Goal: Task Accomplishment & Management: Manage account settings

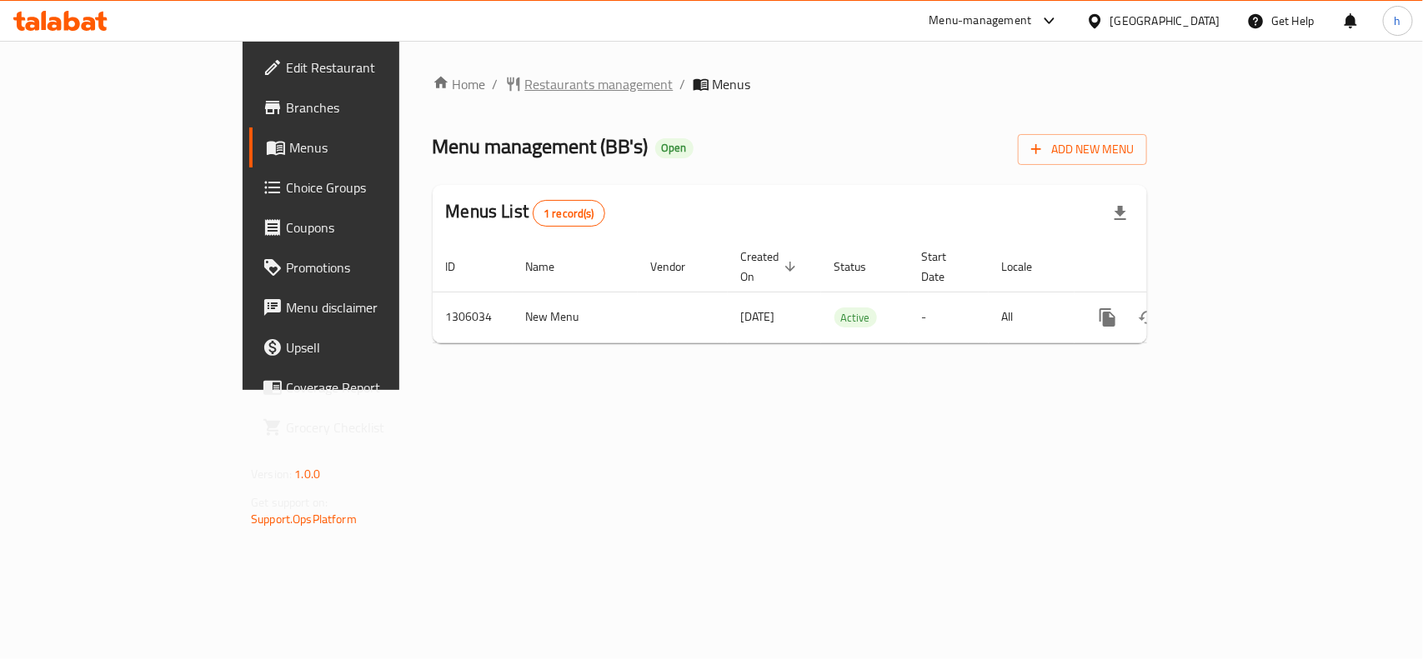
click at [525, 82] on span "Restaurants management" at bounding box center [599, 84] width 148 height 20
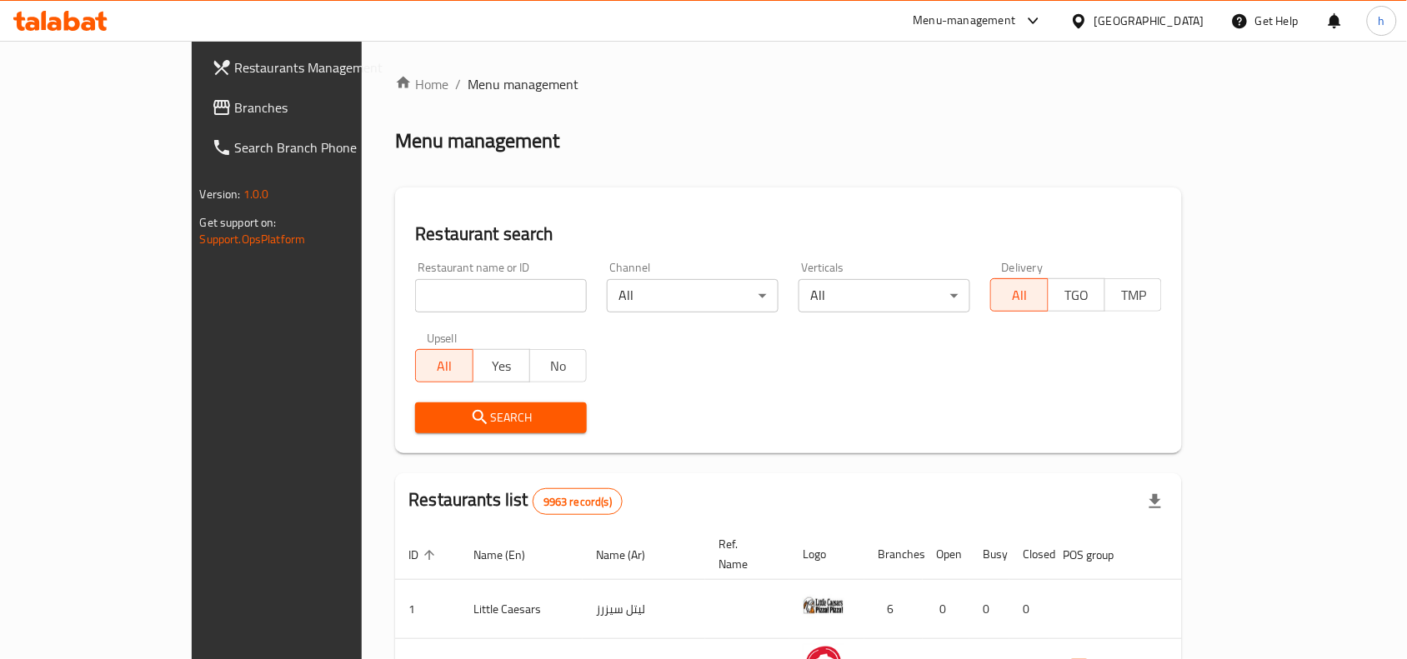
click at [235, 109] on span "Branches" at bounding box center [324, 108] width 178 height 20
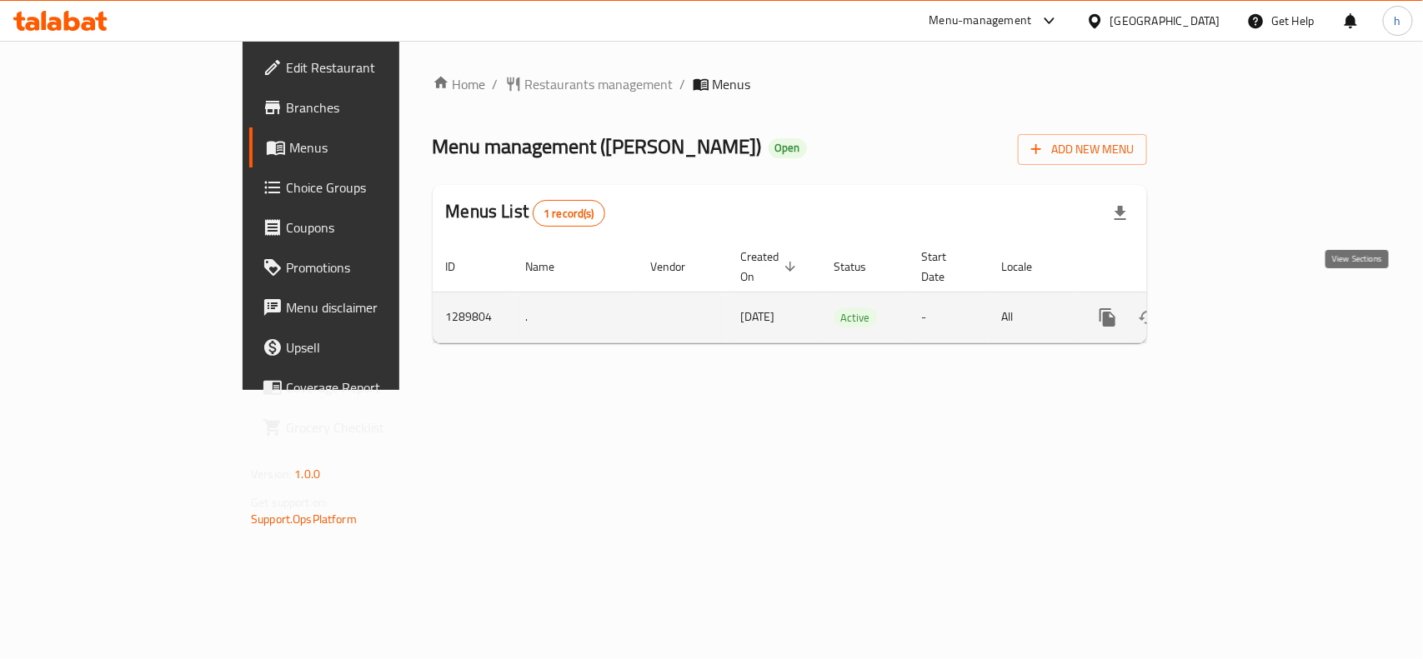
click at [1235, 310] on icon "enhanced table" at bounding box center [1227, 317] width 15 height 15
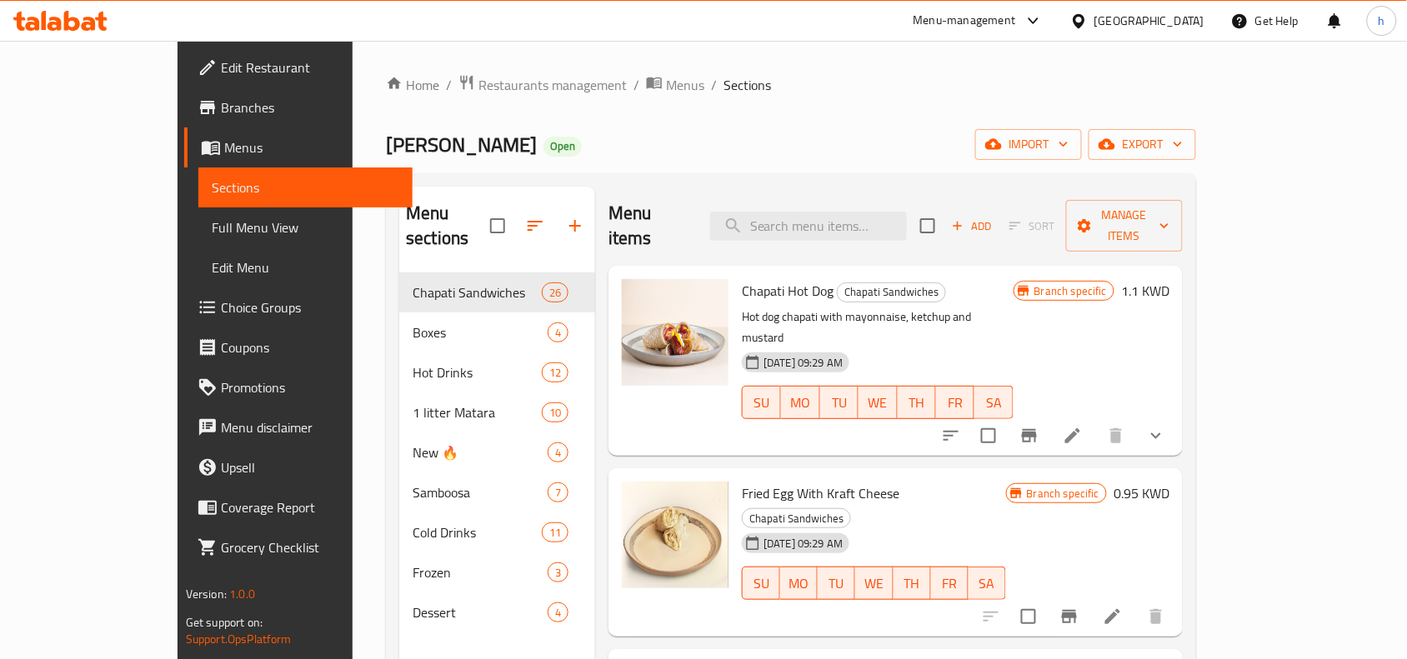
click at [221, 305] on span "Choice Groups" at bounding box center [310, 308] width 178 height 20
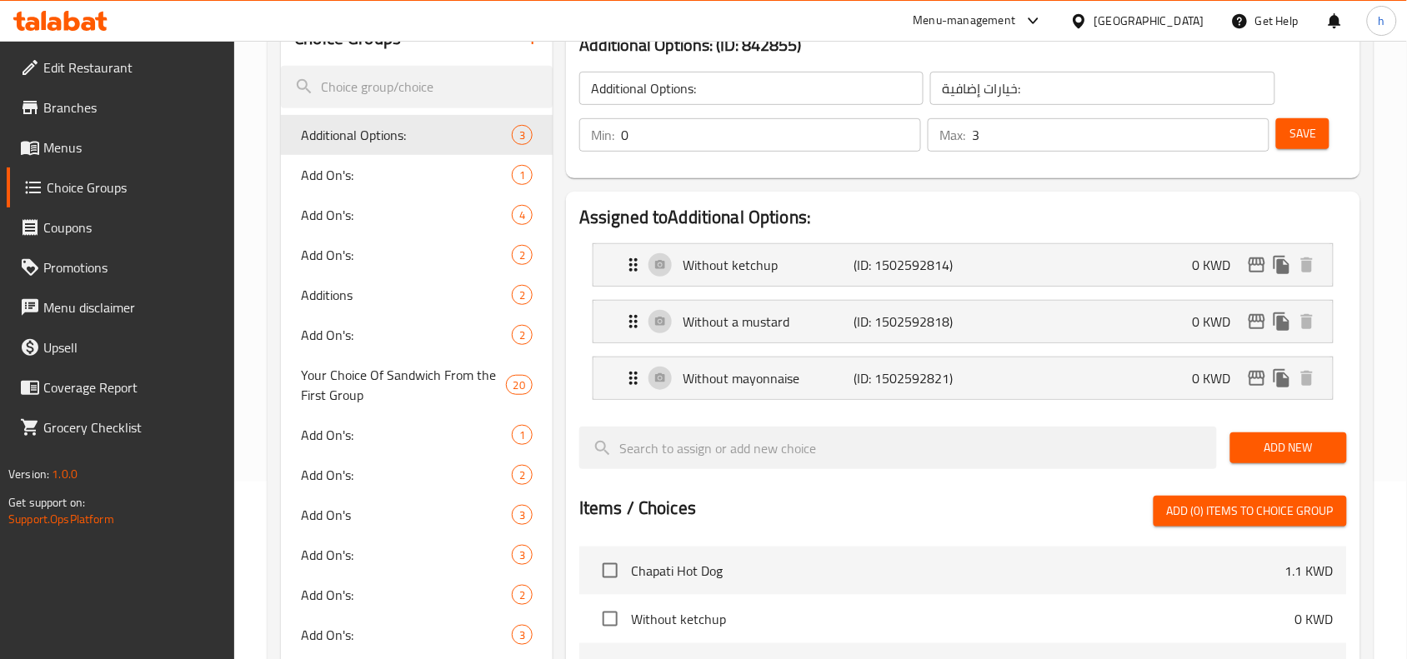
scroll to position [208, 0]
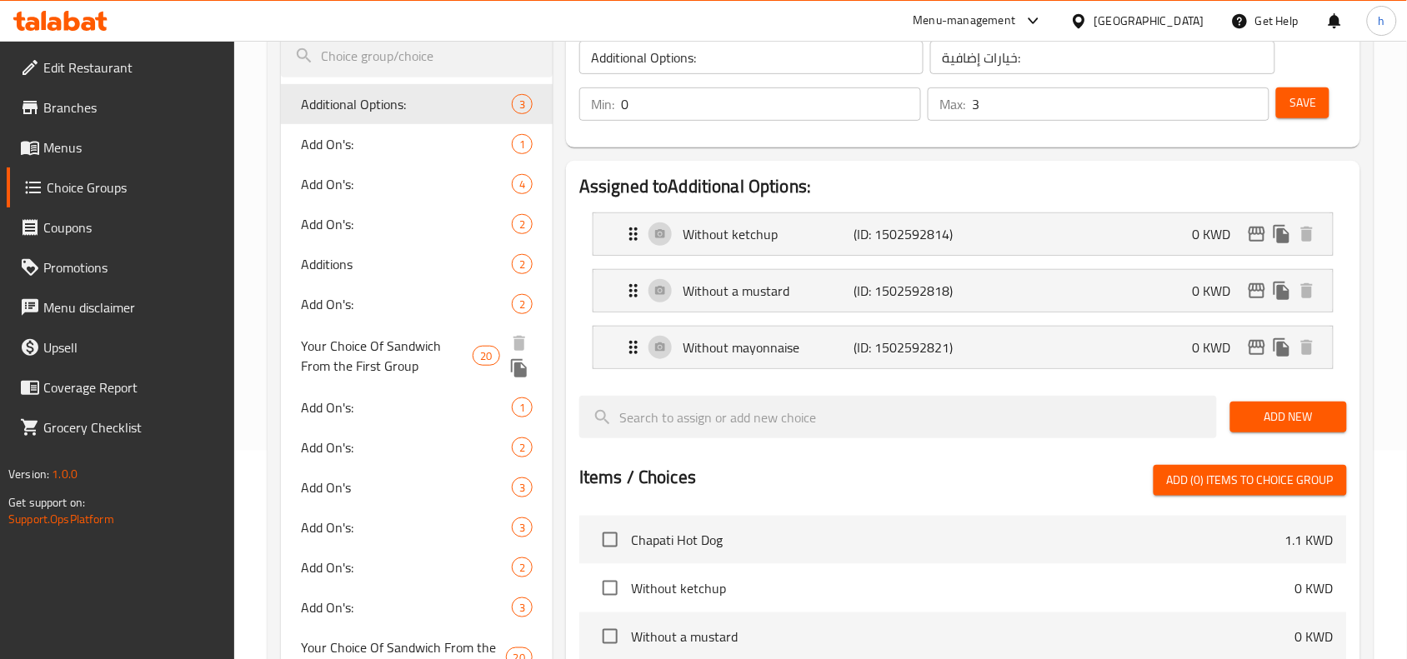
click at [380, 351] on span "Your Choice Of Sandwich From the First Group" at bounding box center [387, 356] width 172 height 40
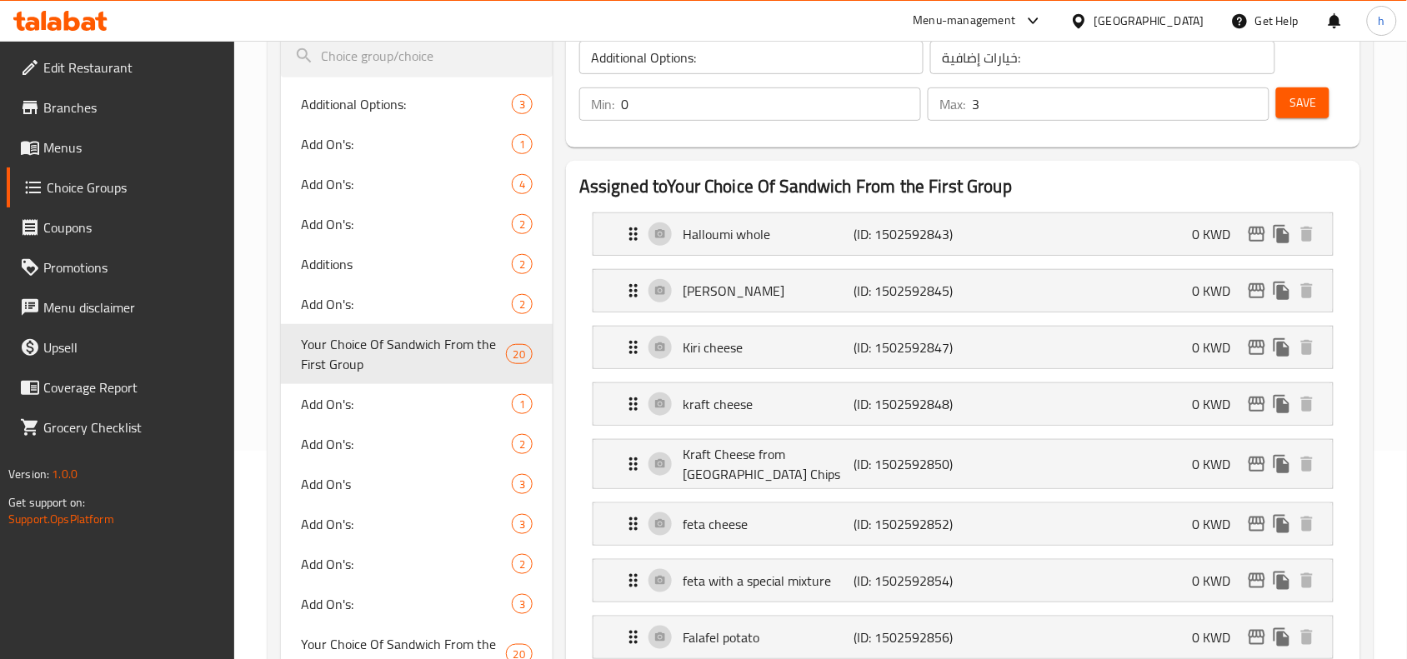
type input "Your Choice Of Sandwich From the First Group"
type input "اختيارك من الساندويتشات من المجموعة الأولى"
type input "4"
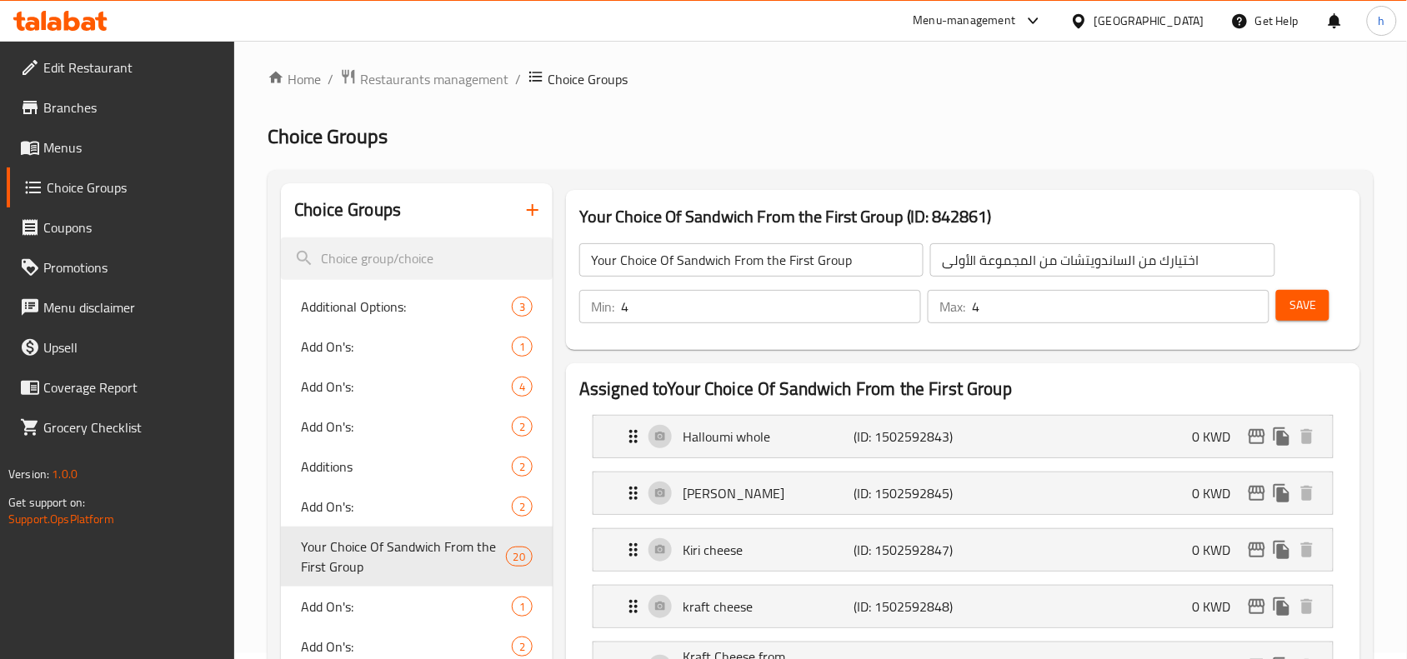
scroll to position [0, 0]
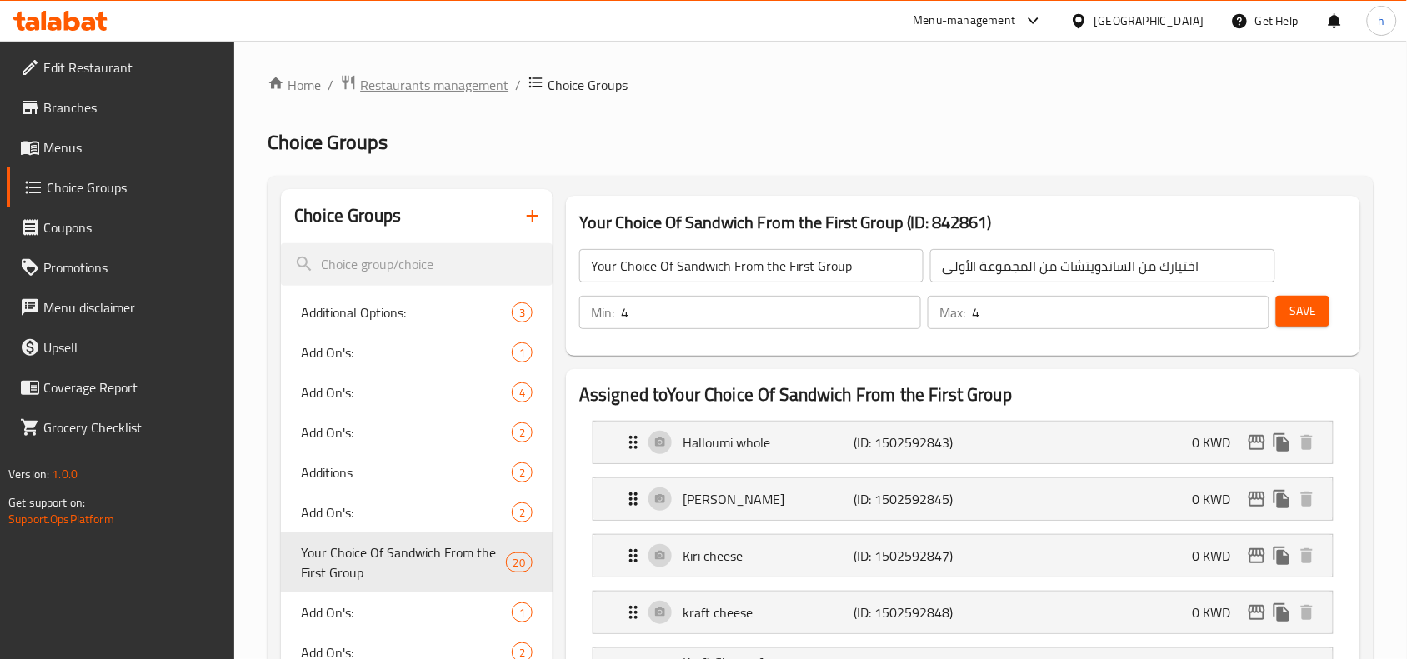
click at [404, 79] on span "Restaurants management" at bounding box center [434, 85] width 148 height 20
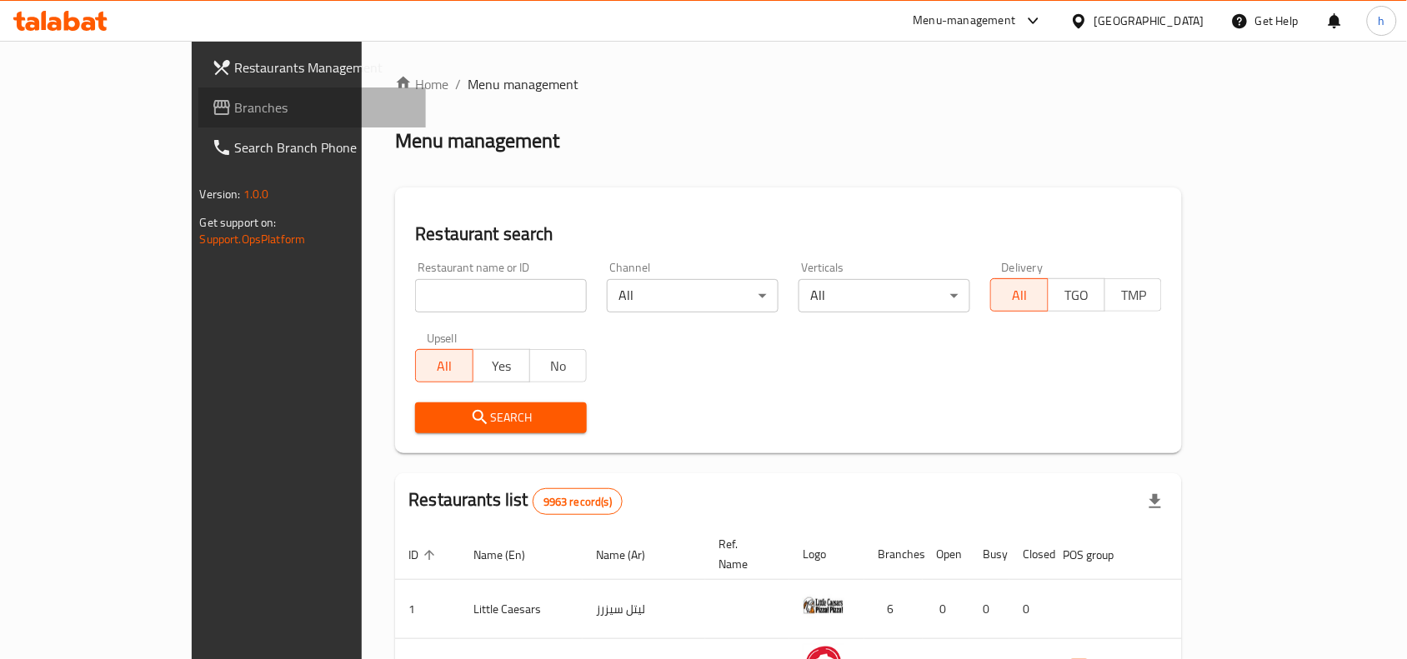
click at [235, 98] on span "Branches" at bounding box center [324, 108] width 178 height 20
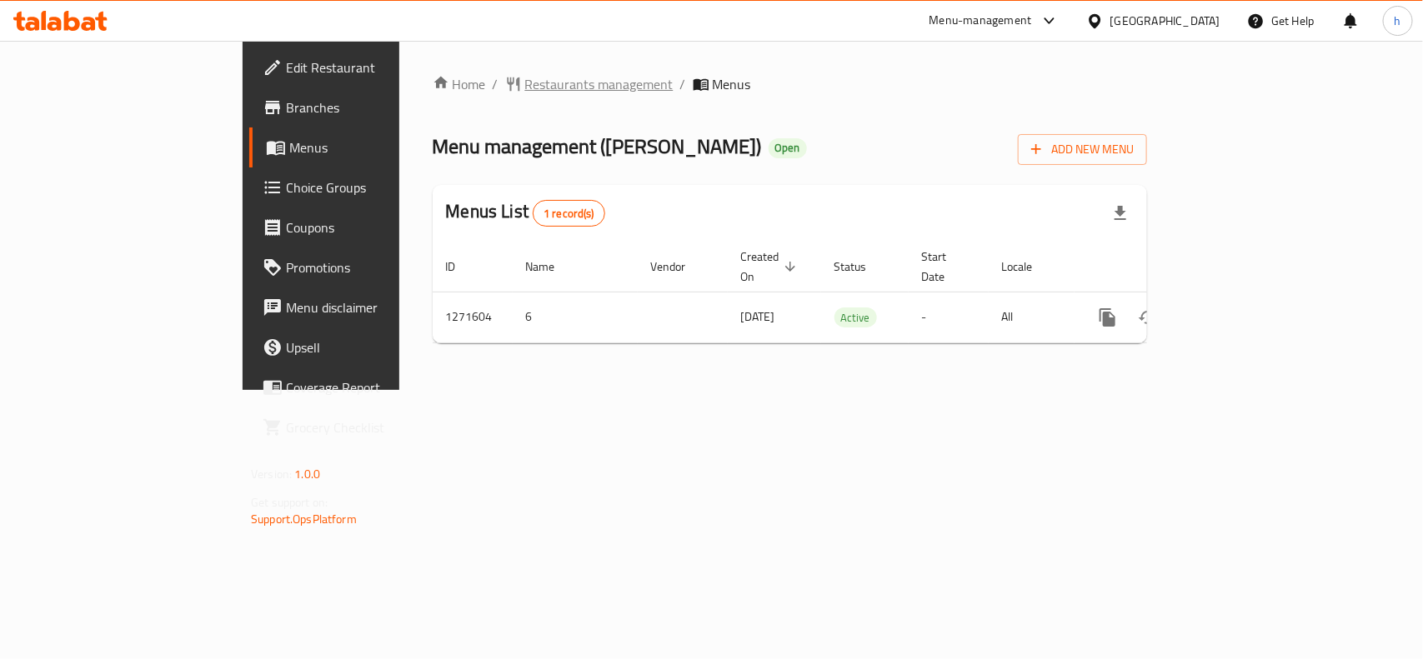
click at [525, 77] on span "Restaurants management" at bounding box center [599, 84] width 148 height 20
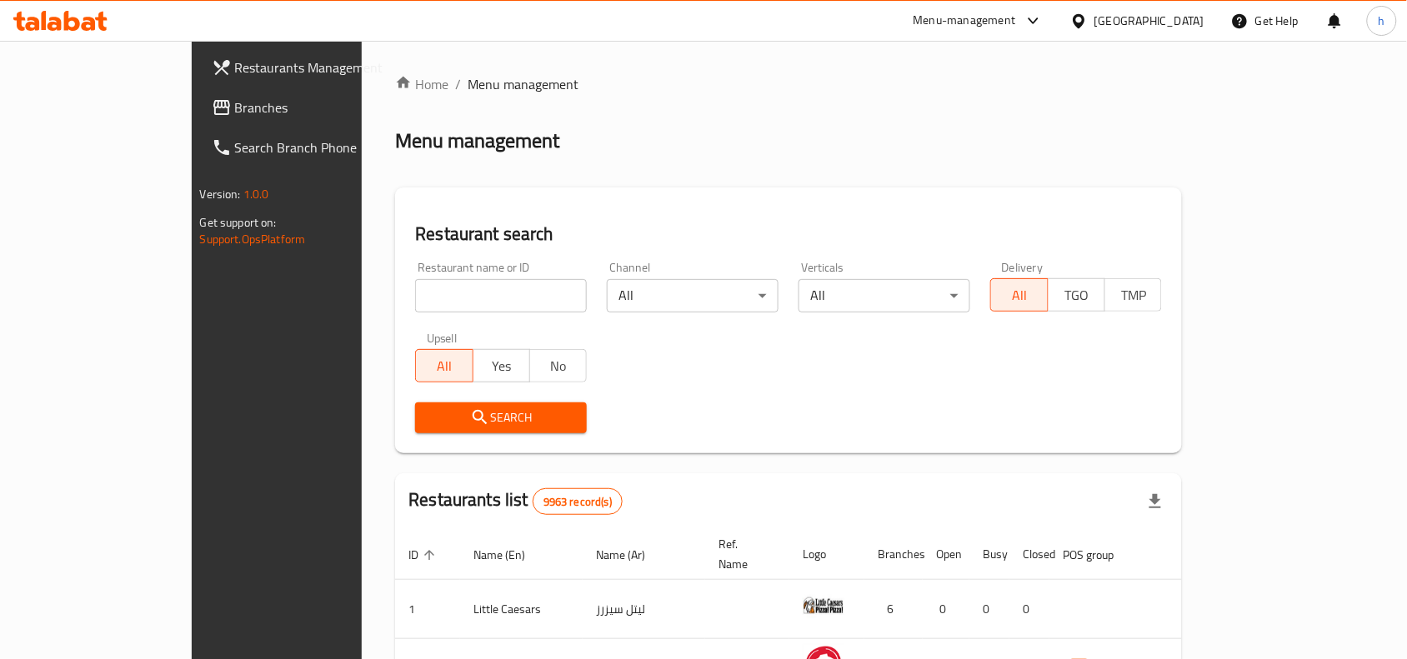
drag, startPoint x: 106, startPoint y: 102, endPoint x: 122, endPoint y: 114, distance: 20.2
click at [235, 102] on span "Branches" at bounding box center [324, 108] width 178 height 20
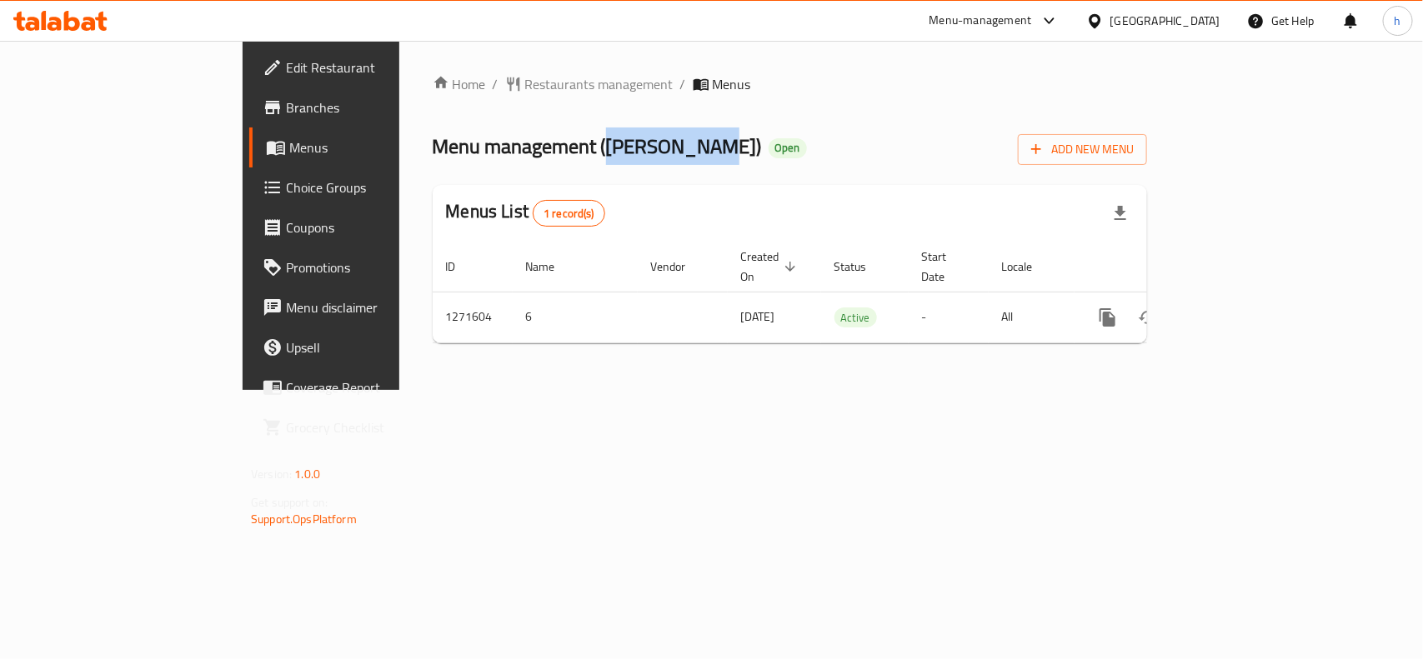
drag, startPoint x: 450, startPoint y: 144, endPoint x: 547, endPoint y: 143, distance: 96.7
click at [547, 143] on span "Menu management ( Hazat Karak )" at bounding box center [597, 147] width 329 height 38
copy span "[PERSON_NAME]"
click at [623, 144] on div "Menu management ( Hazat Karak ) Open Add New Menu" at bounding box center [790, 147] width 714 height 38
